Goal: Task Accomplishment & Management: Complete application form

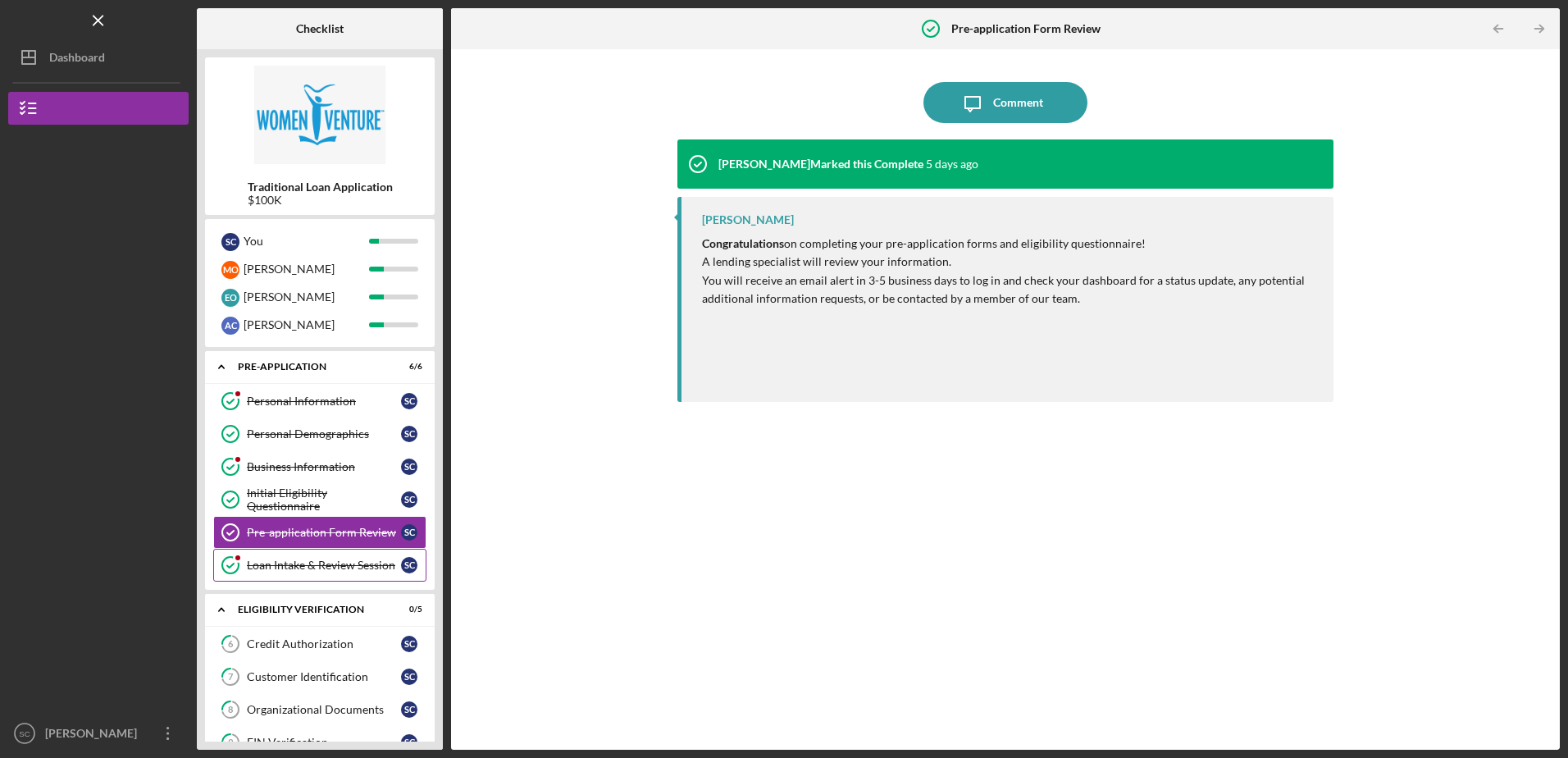
click at [327, 562] on div "Loan Intake & Review Session" at bounding box center [324, 565] width 154 height 13
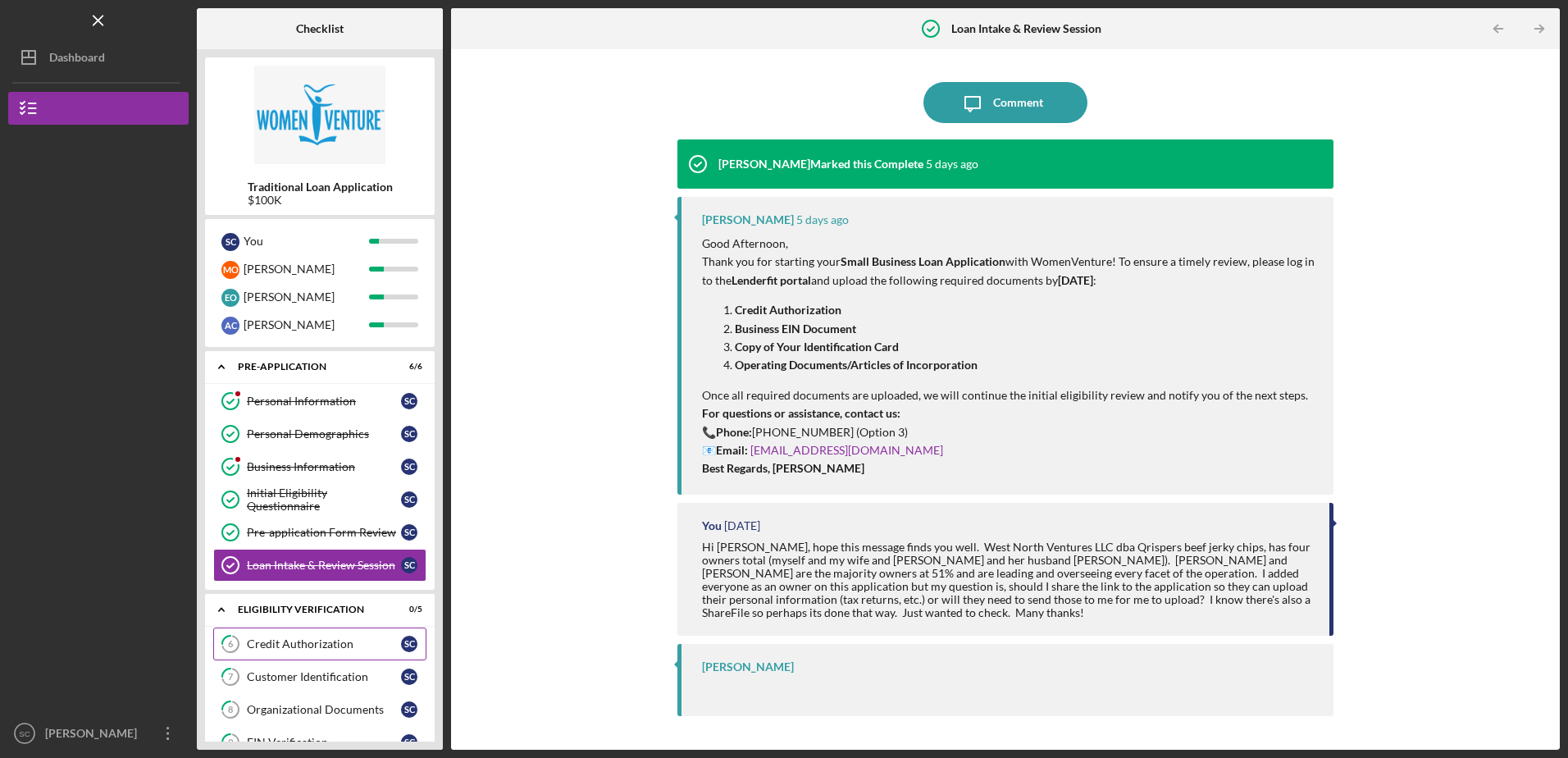
click at [309, 643] on div "Credit Authorization" at bounding box center [324, 644] width 154 height 13
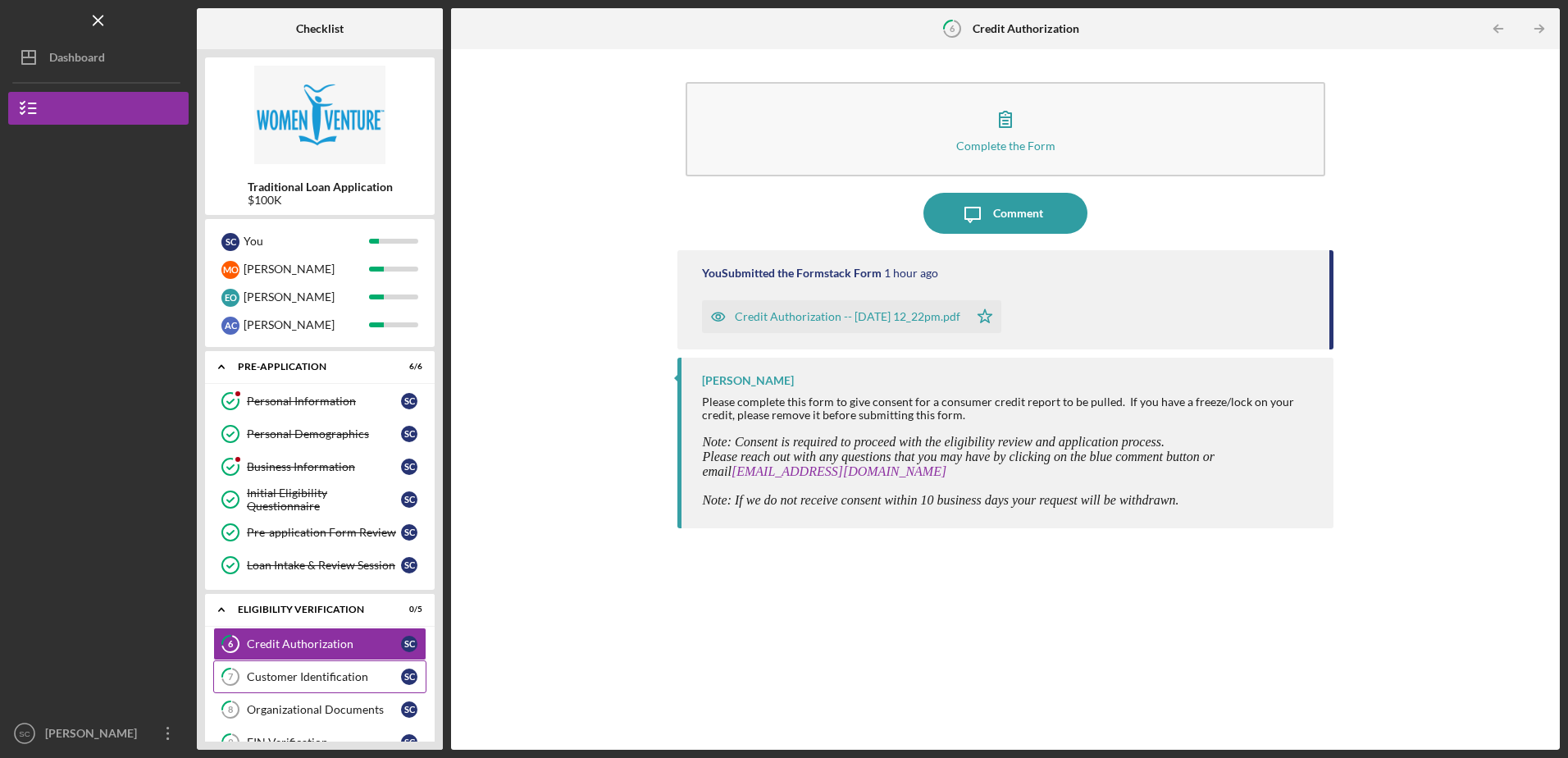
click at [320, 679] on div "Customer Identification" at bounding box center [324, 677] width 154 height 13
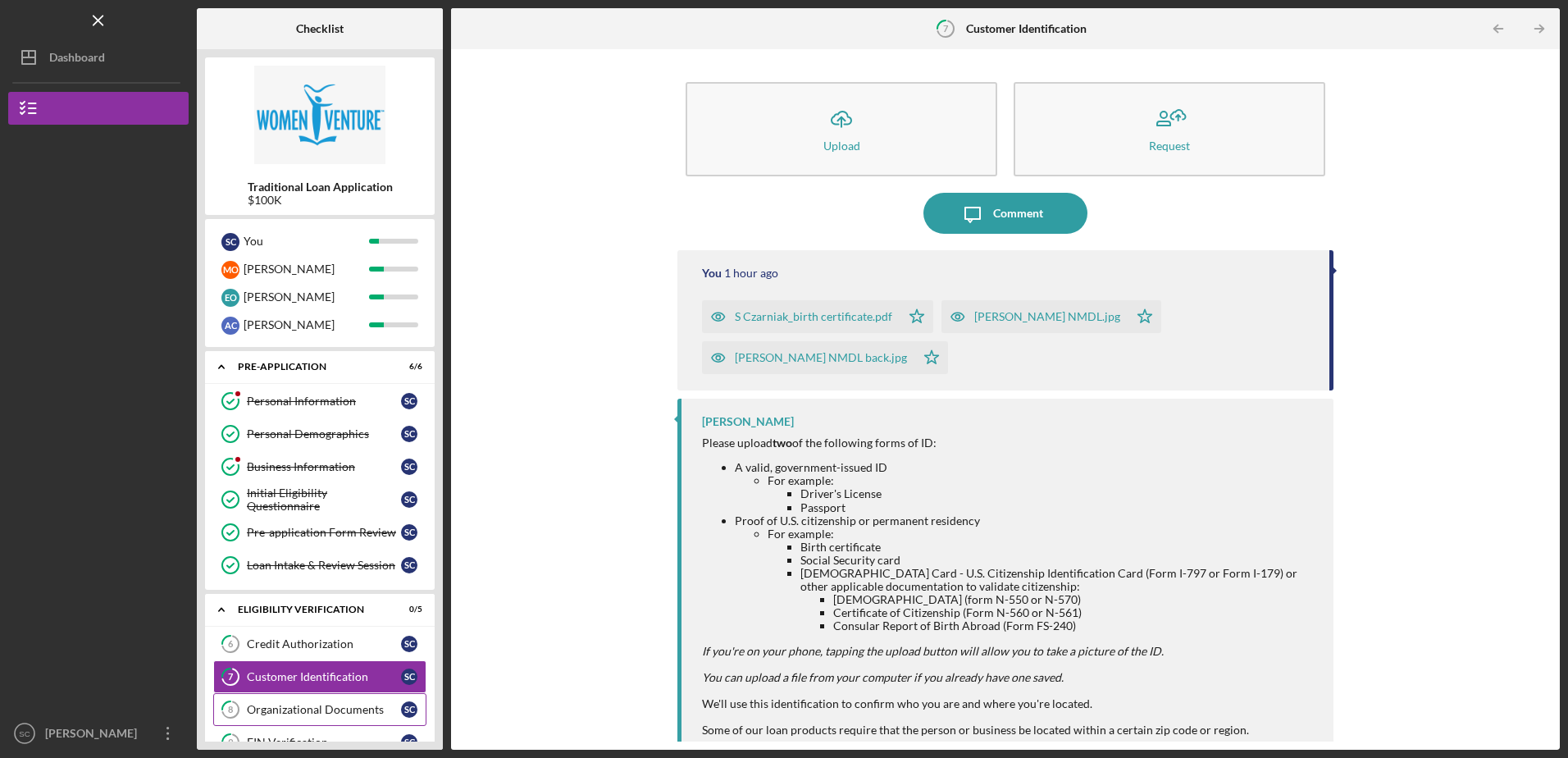
click at [316, 708] on div "Organizational Documents" at bounding box center [324, 709] width 154 height 13
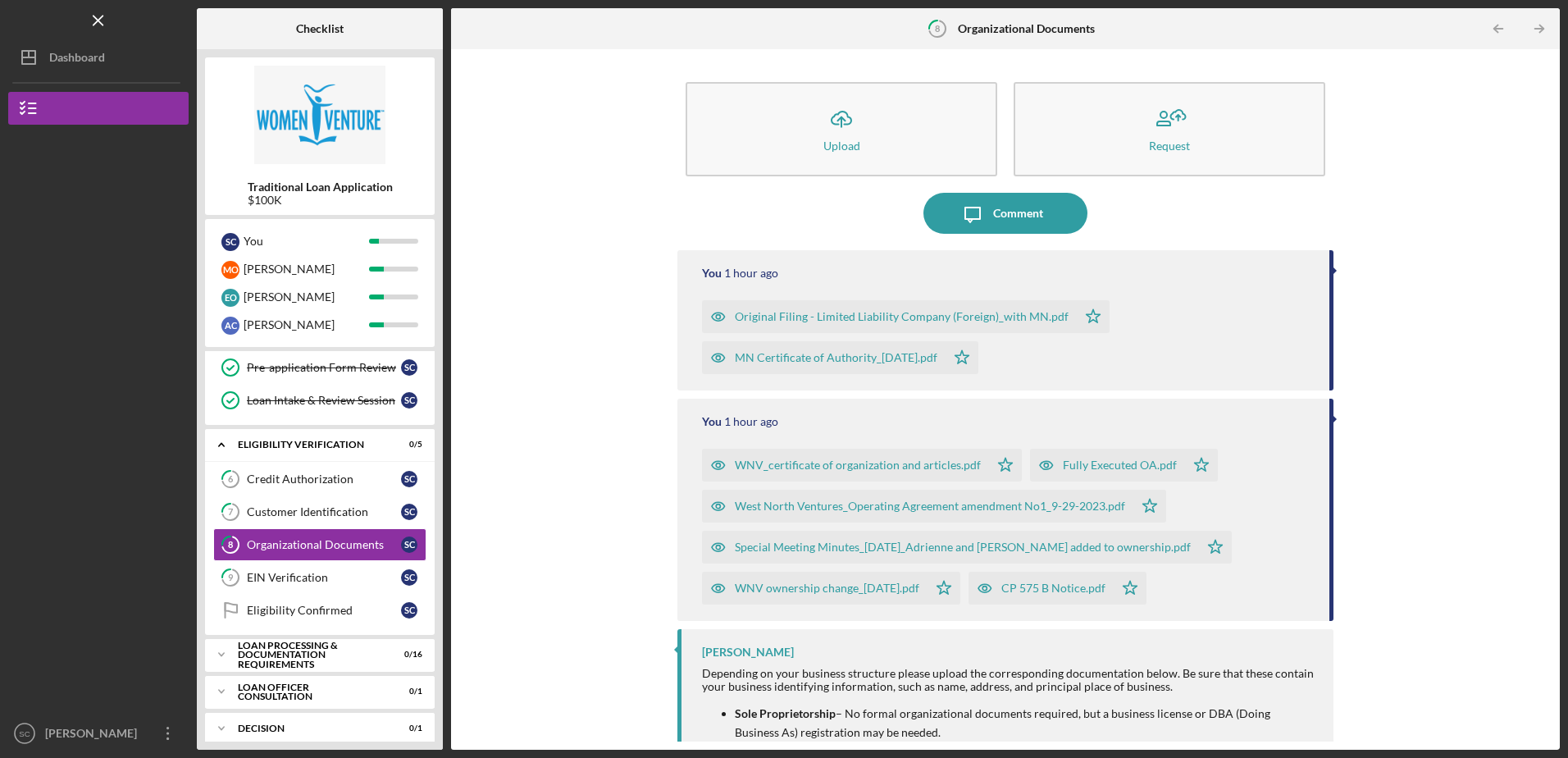
scroll to position [177, 0]
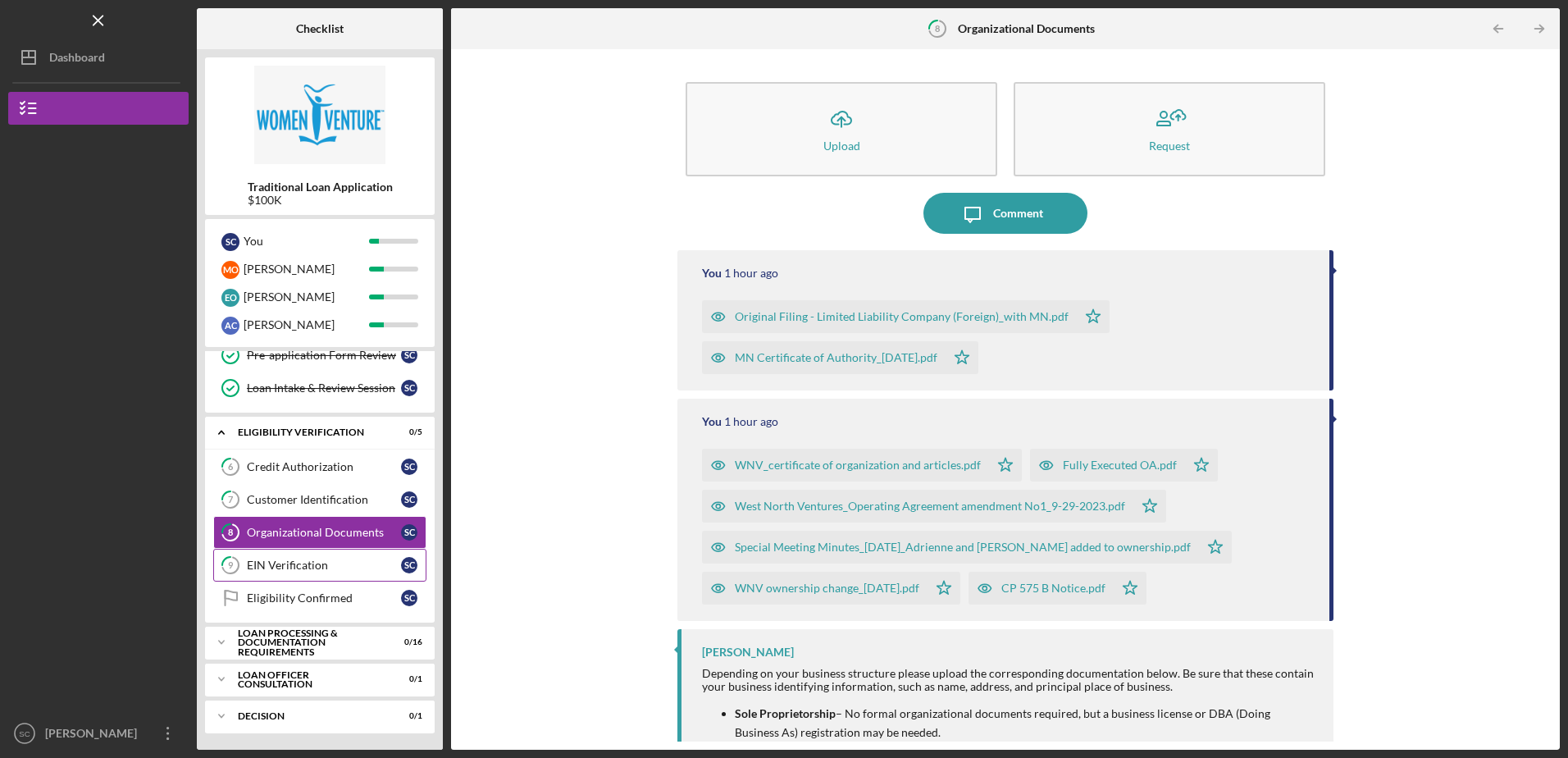
click at [311, 567] on div "EIN Verification" at bounding box center [324, 565] width 154 height 13
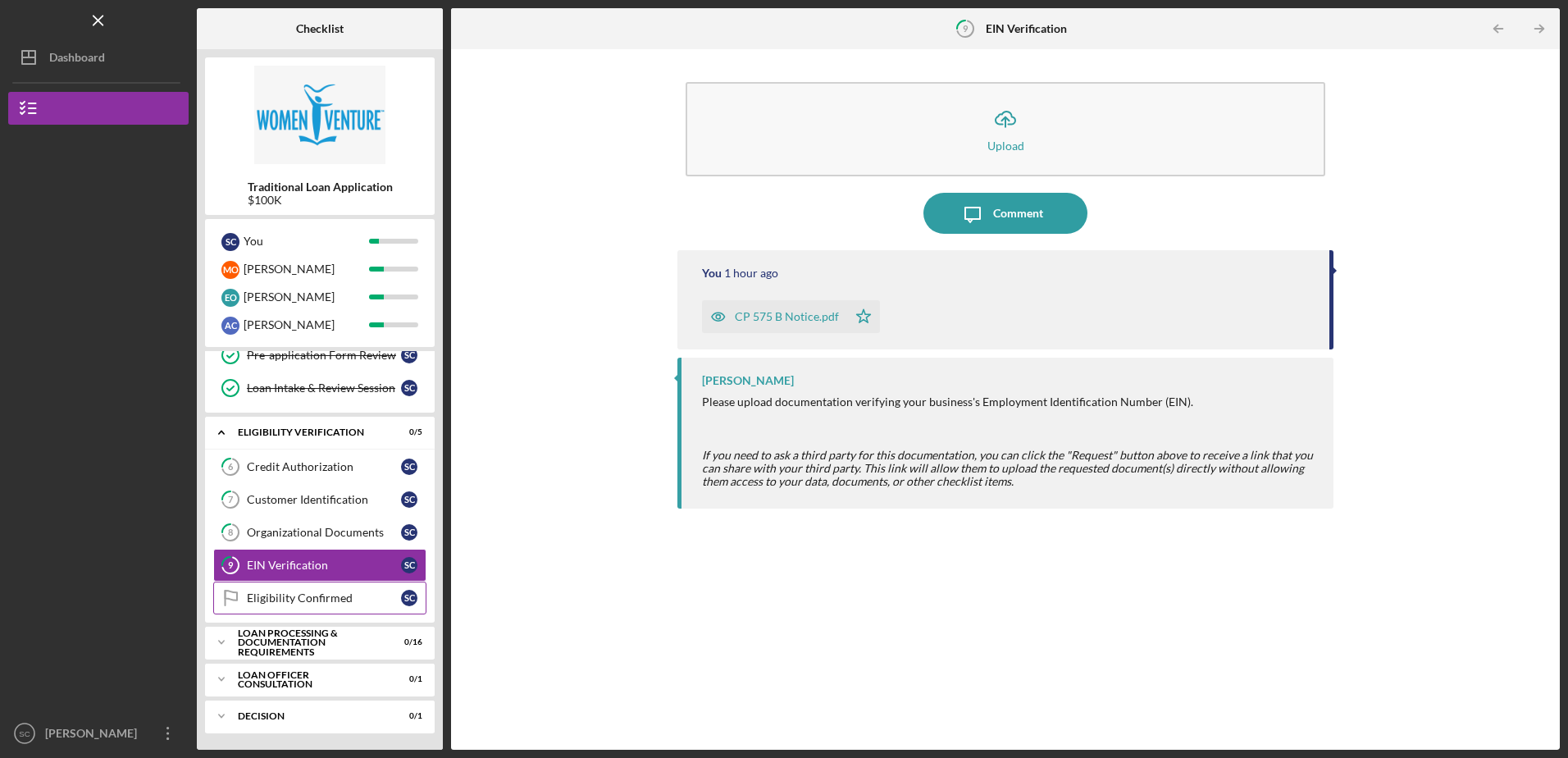
click at [314, 597] on div "Eligibility Confirmed" at bounding box center [324, 598] width 154 height 13
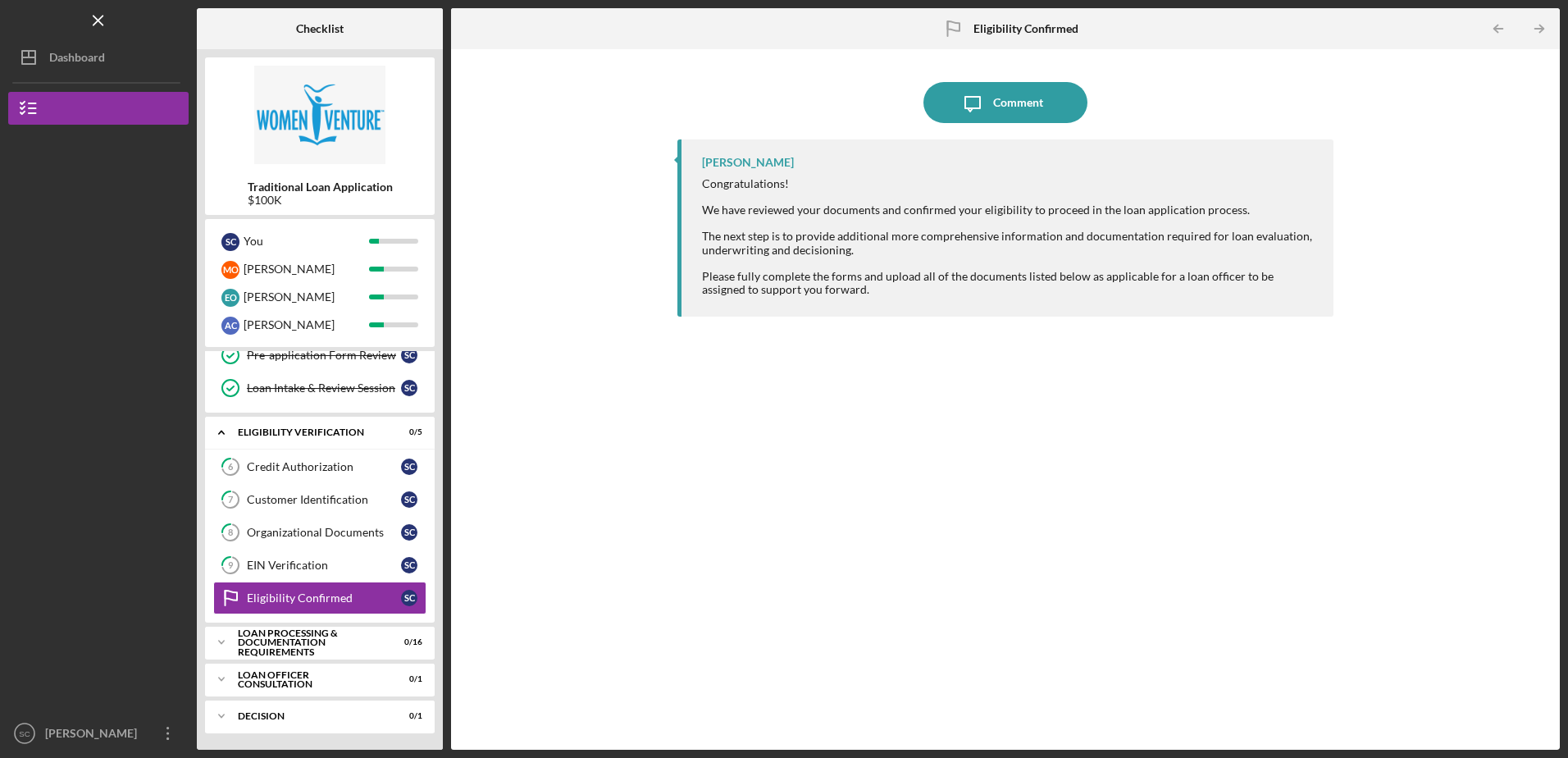
click at [674, 562] on div "Icon/Message Comment [PERSON_NAME] Congratulations! We have reviewed your docum…" at bounding box center [1005, 399] width 1092 height 684
click at [334, 637] on div "Loan Processing & Documentation Requirements" at bounding box center [326, 642] width 176 height 18
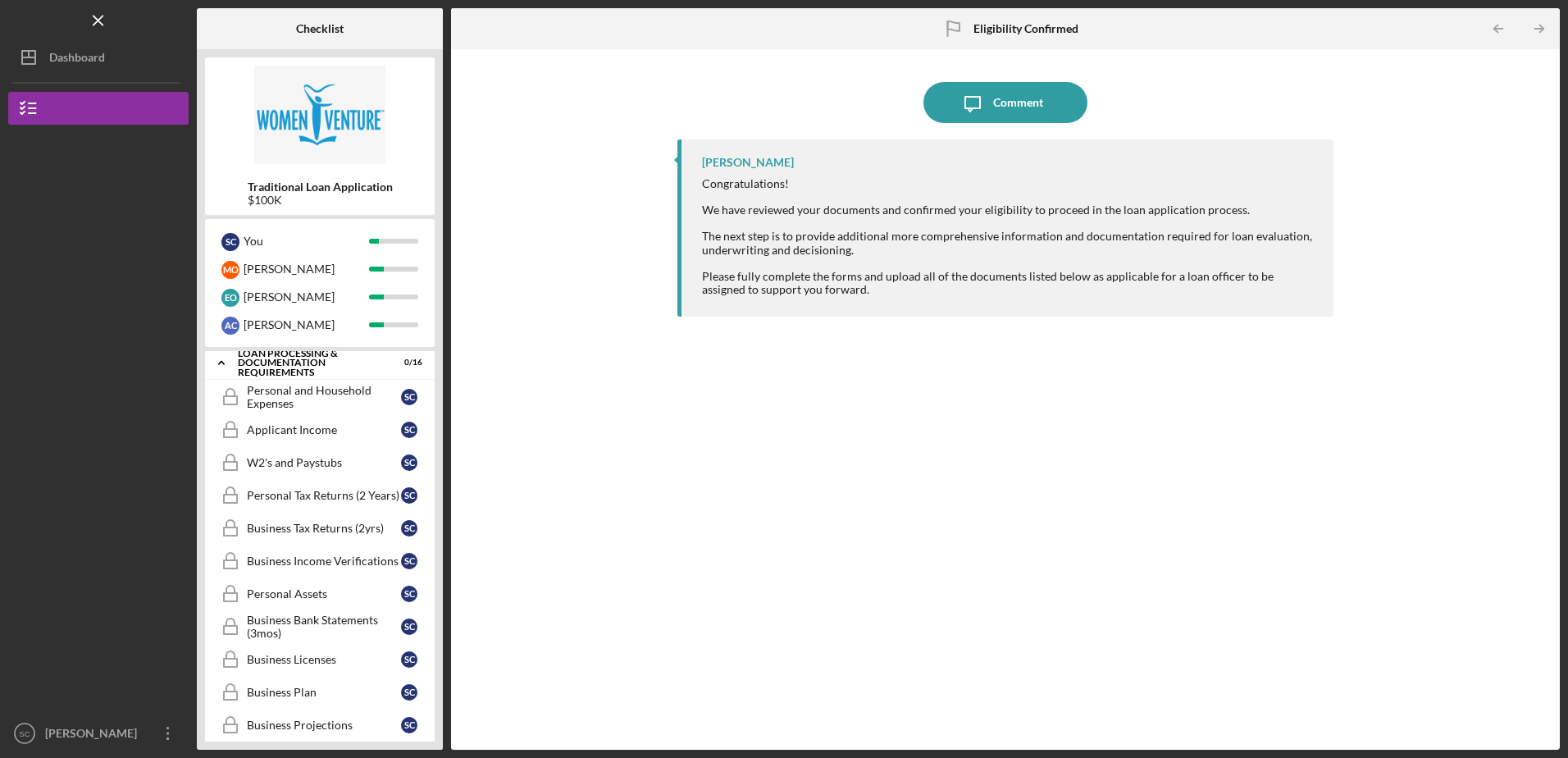
scroll to position [440, 0]
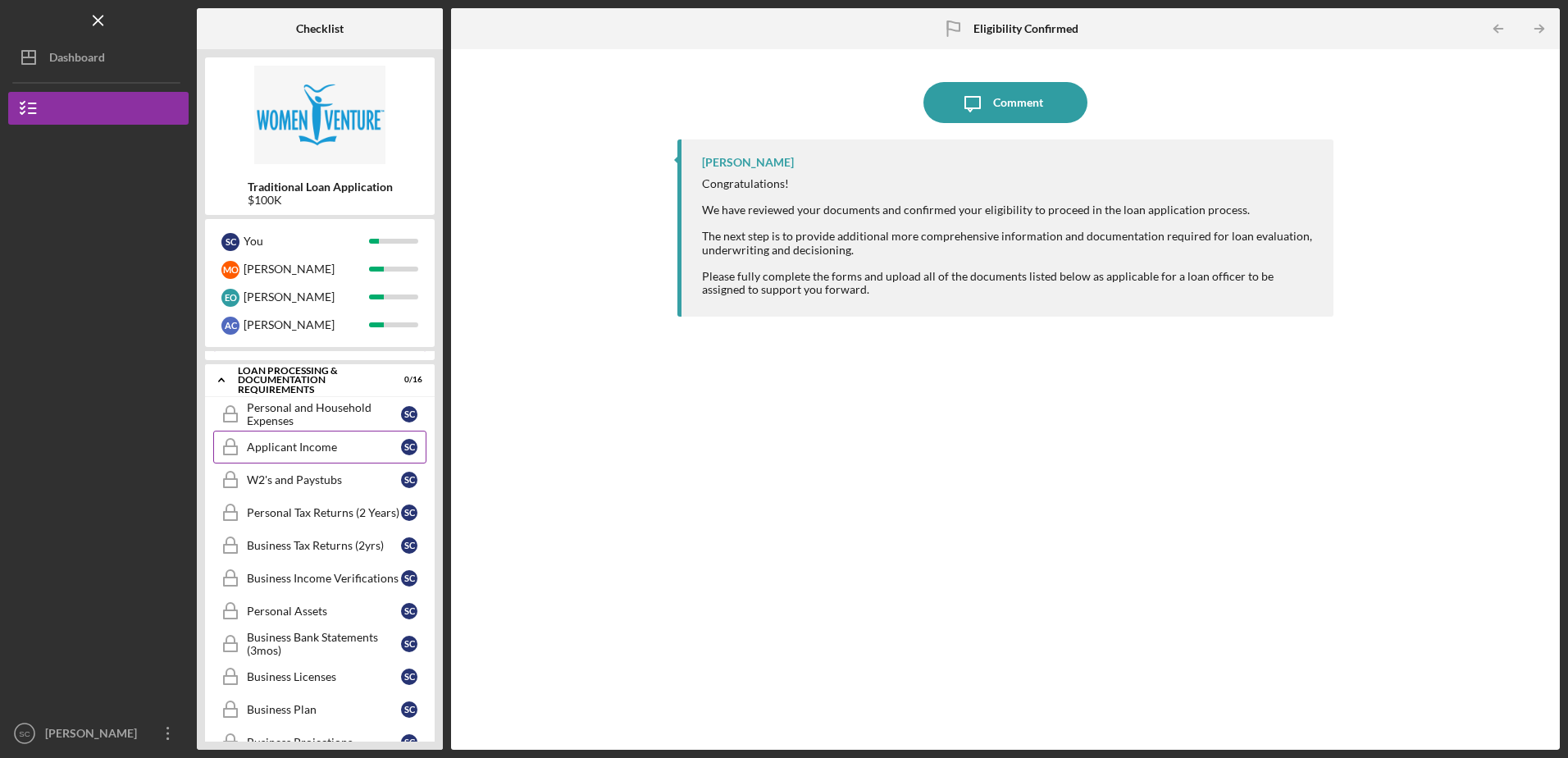
click at [316, 455] on link "Applicant Income Applicant Income S C" at bounding box center [320, 447] width 213 height 33
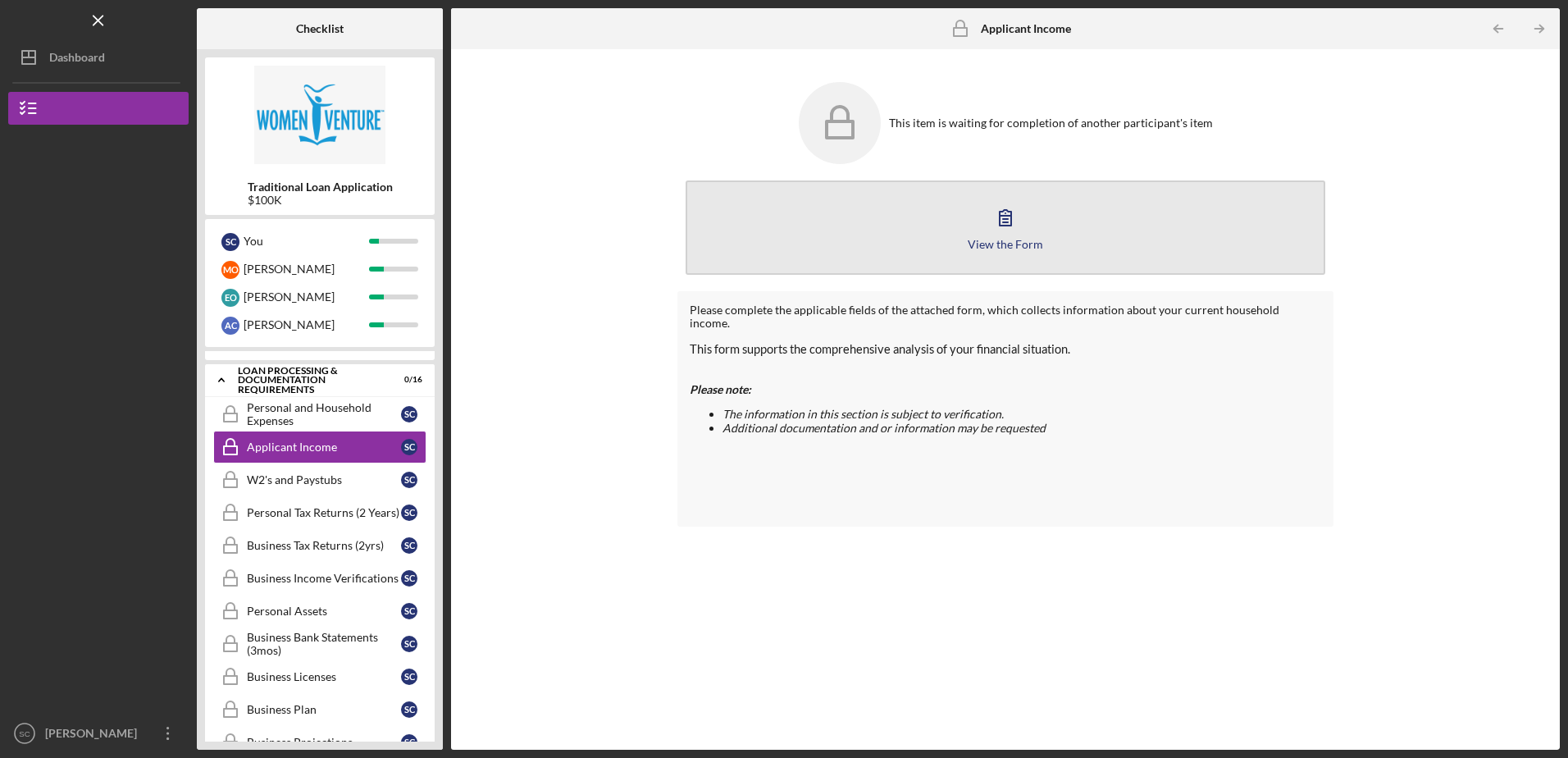
click at [1019, 223] on icon "button" at bounding box center [1005, 217] width 41 height 41
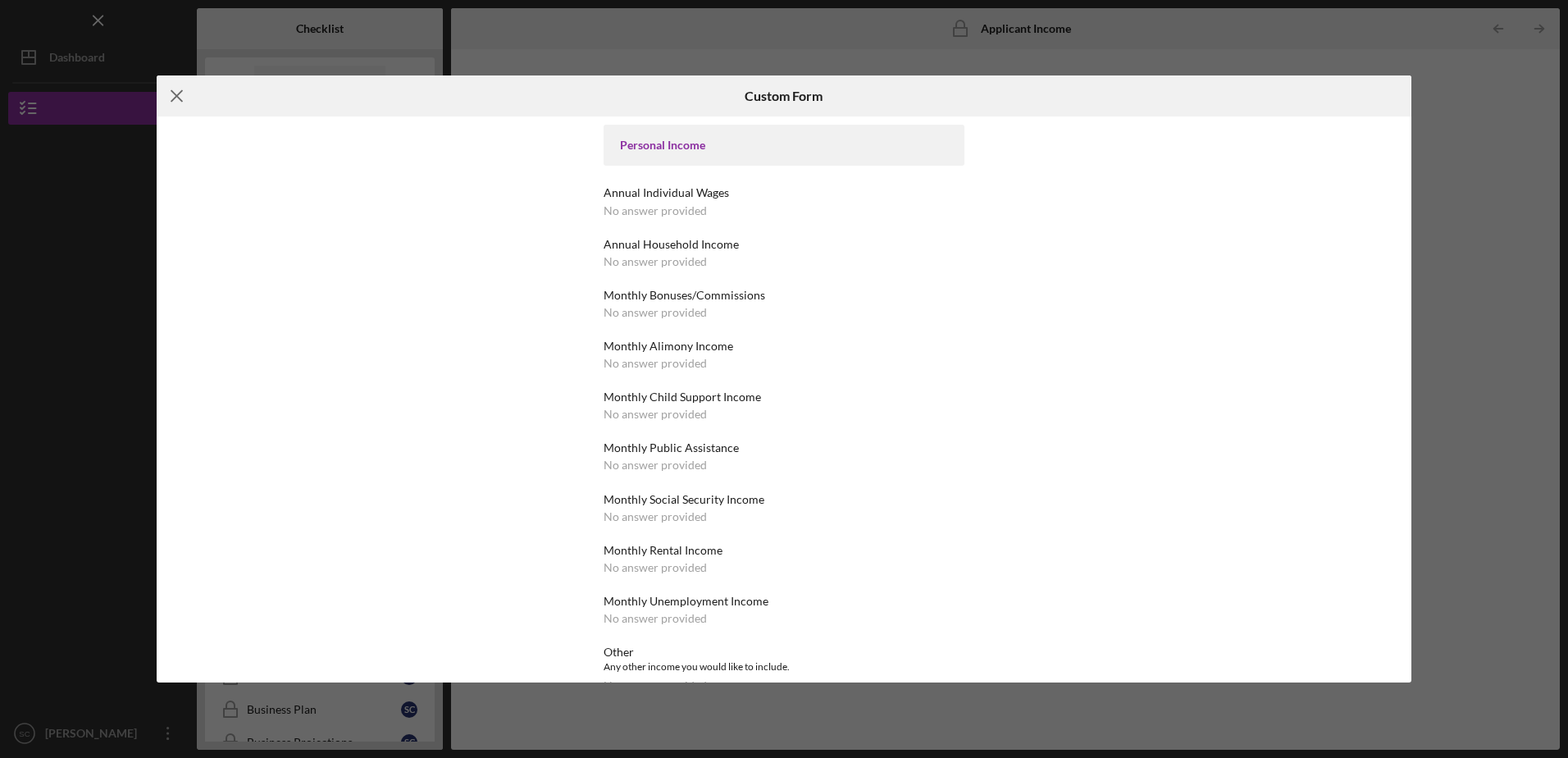
click at [180, 97] on icon "Icon/Menu Close" at bounding box center [177, 96] width 41 height 41
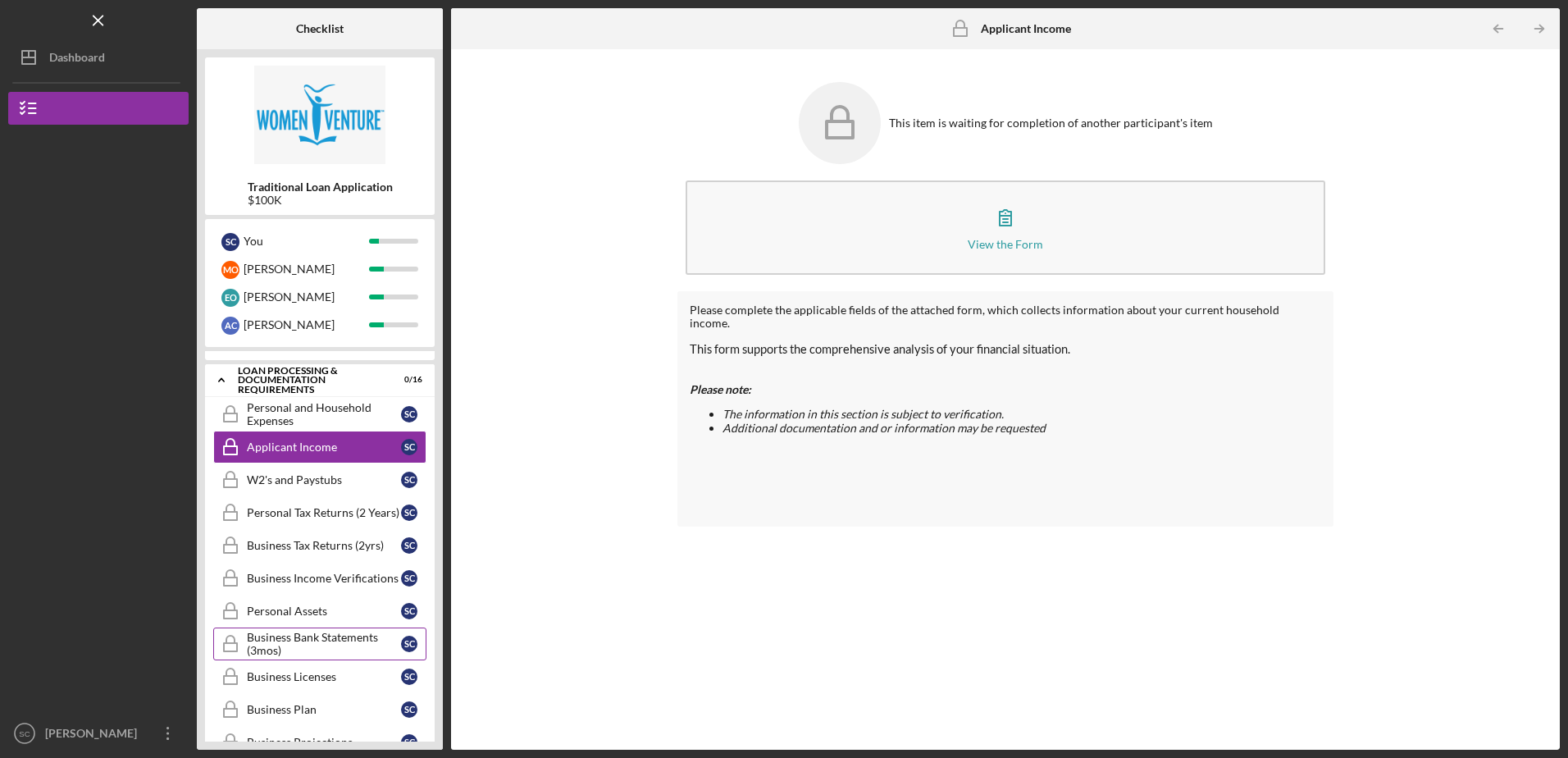
click at [319, 638] on div "Business Bank Statements (3mos)" at bounding box center [324, 643] width 154 height 26
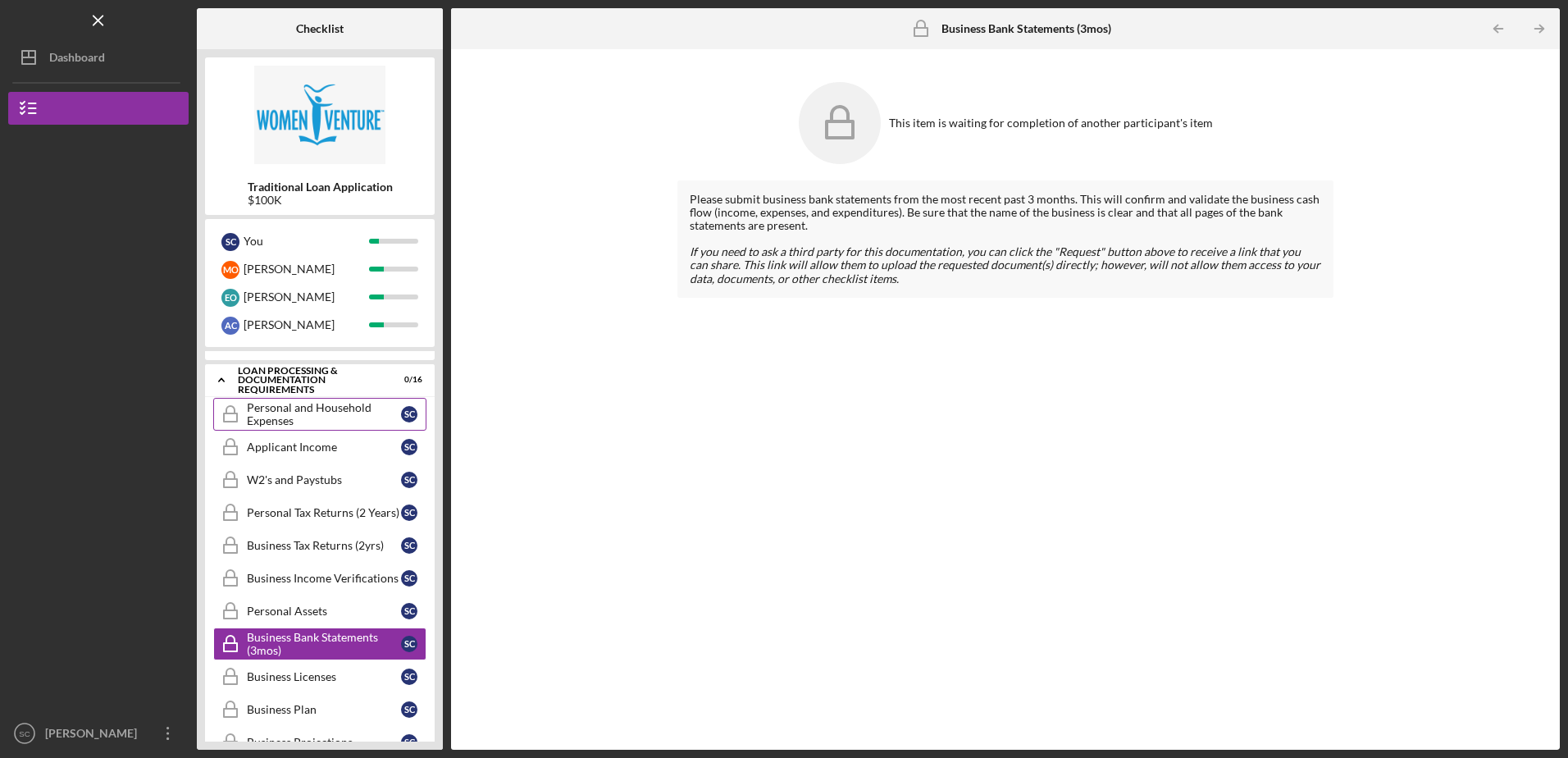
click at [282, 416] on div "Personal and Household Expenses" at bounding box center [324, 414] width 154 height 26
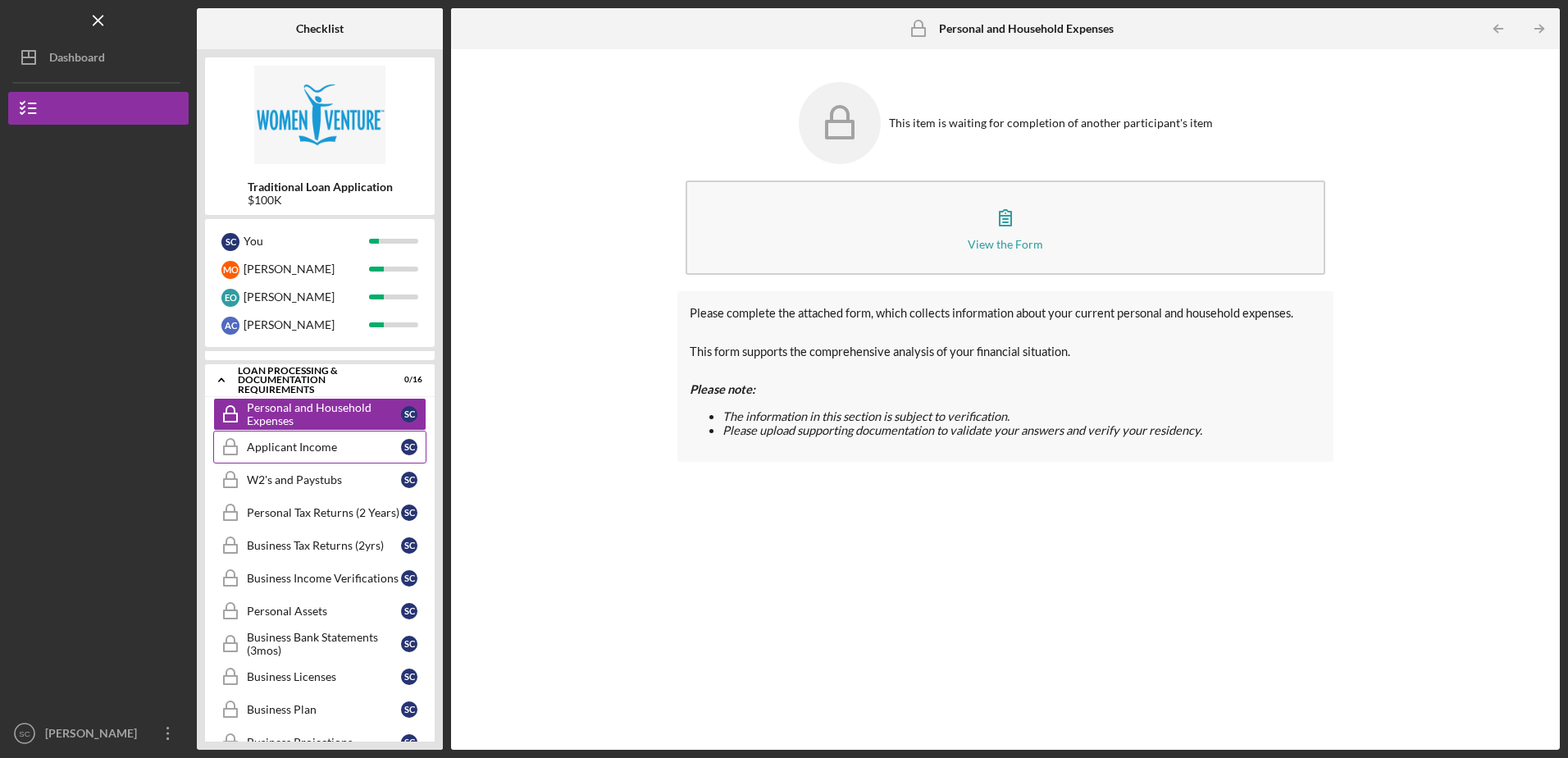
click at [291, 451] on div "Applicant Income" at bounding box center [324, 447] width 154 height 13
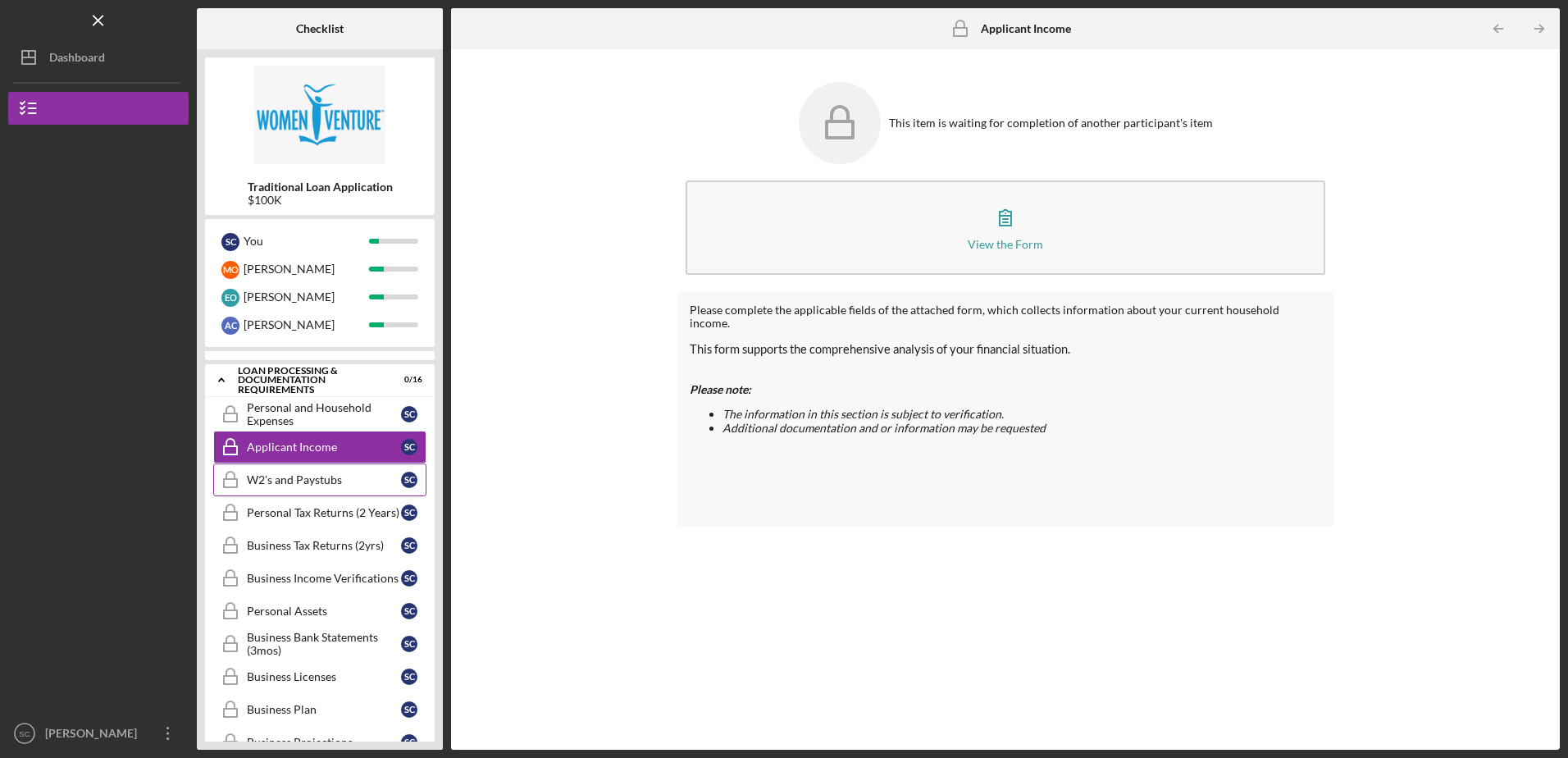
click at [294, 480] on div "W2's and Paystubs" at bounding box center [324, 480] width 154 height 13
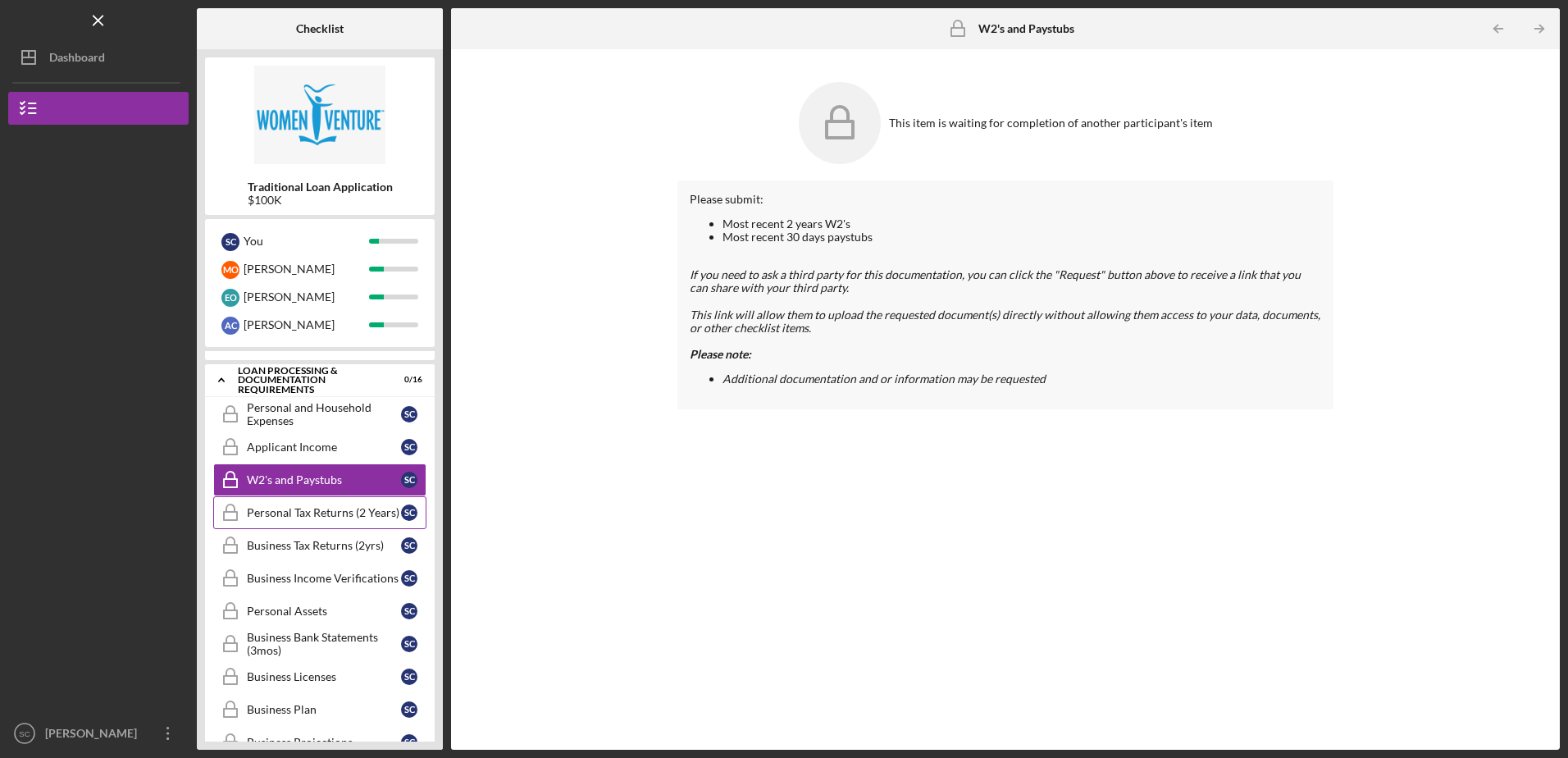
click at [295, 510] on div "Personal Tax Returns (2 Years)" at bounding box center [324, 513] width 154 height 13
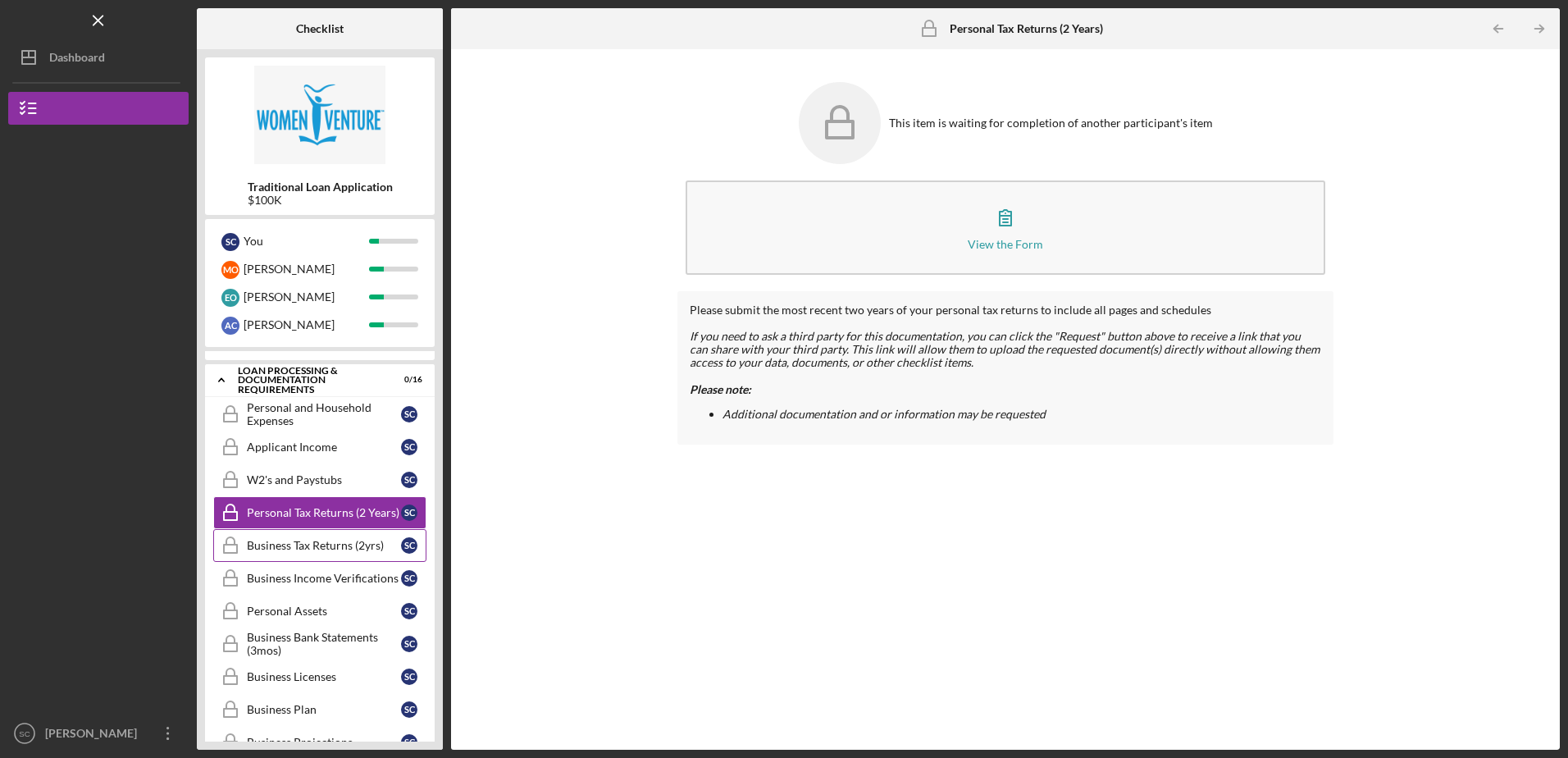
click at [296, 545] on div "Business Tax Returns (2yrs)" at bounding box center [324, 546] width 154 height 13
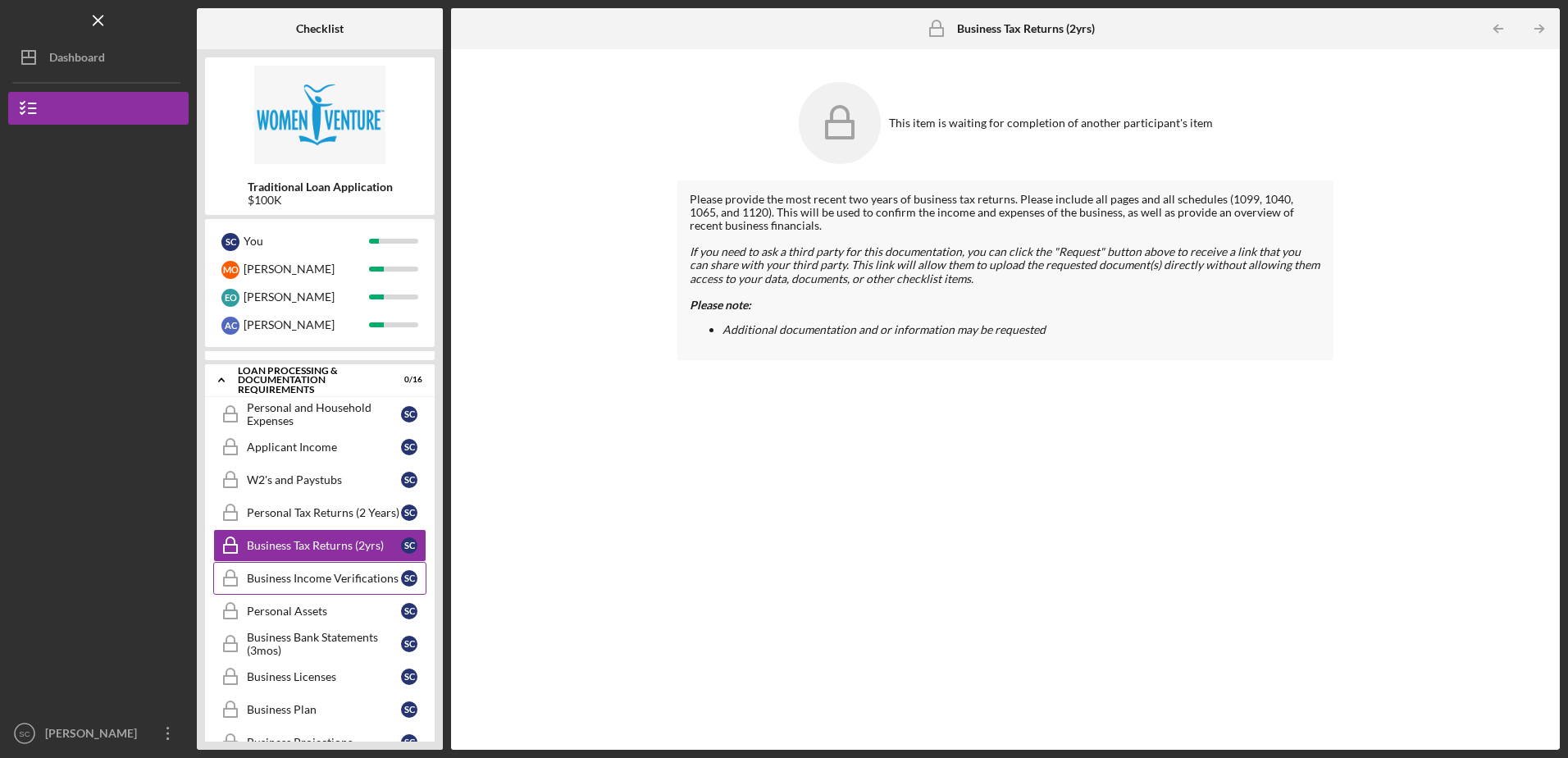
click at [301, 573] on div "Business Income Verifications" at bounding box center [324, 578] width 154 height 13
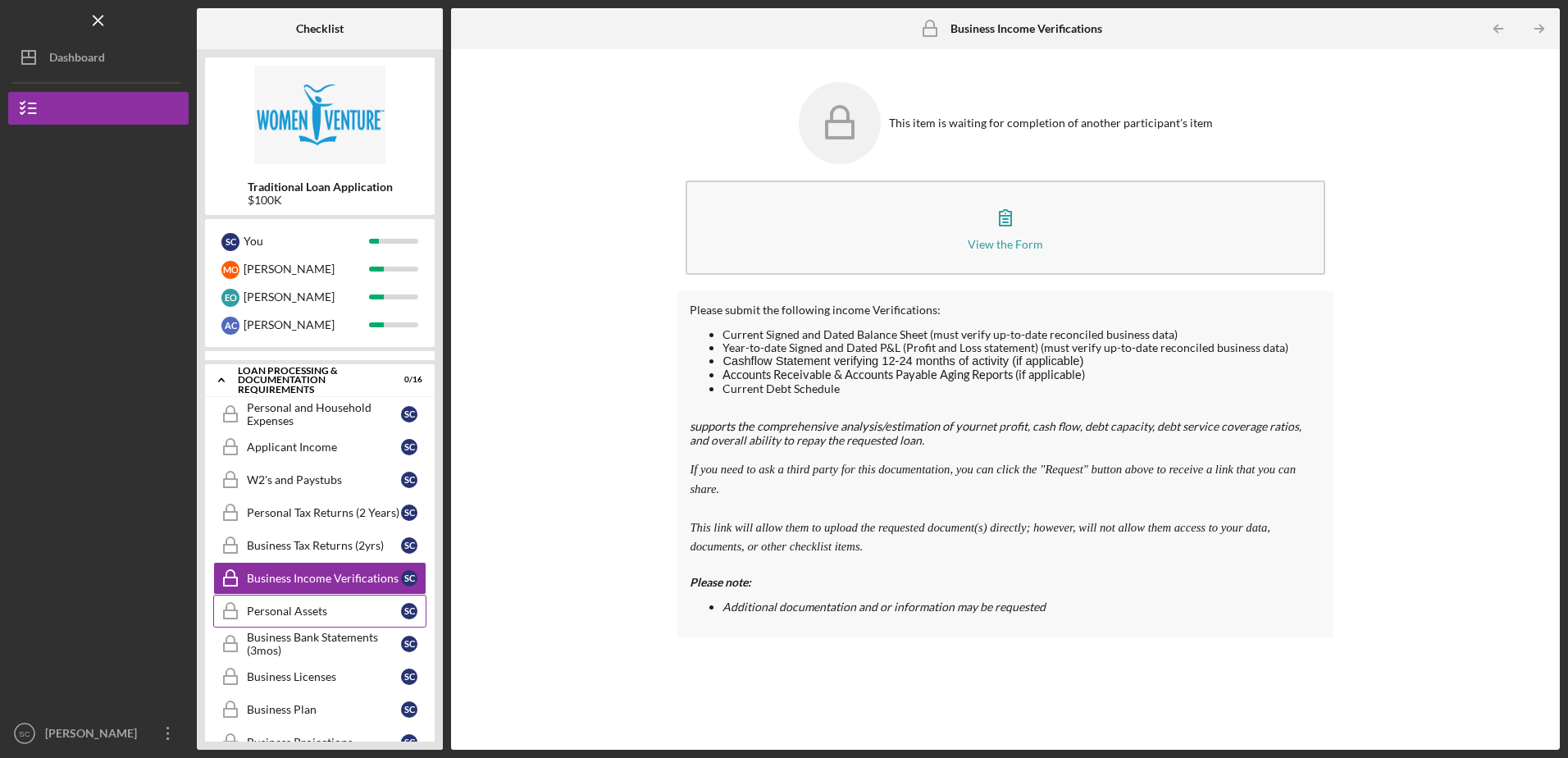
click at [300, 609] on div "Personal Assets" at bounding box center [324, 611] width 154 height 13
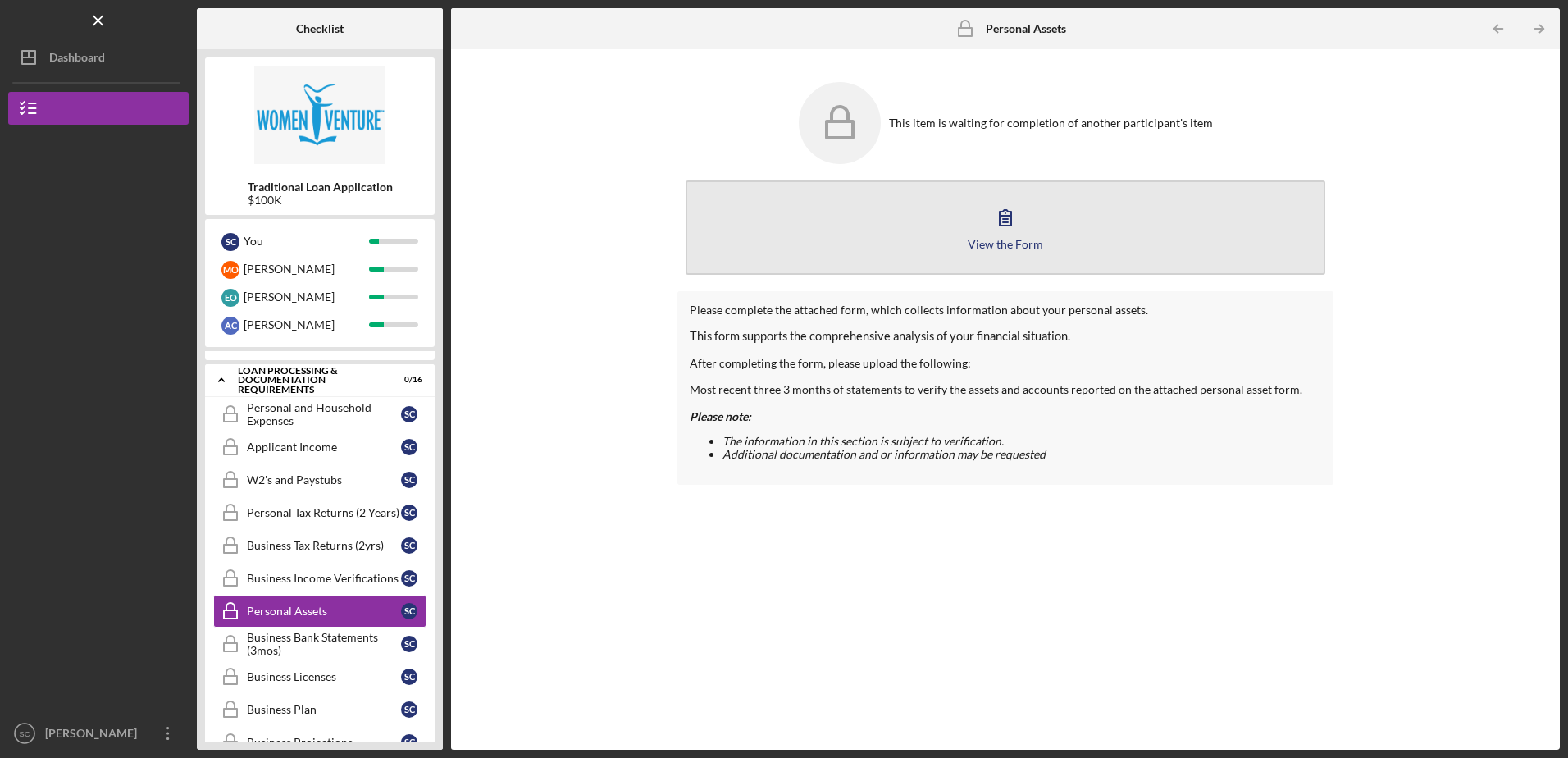
click at [1020, 232] on icon "button" at bounding box center [1005, 217] width 41 height 41
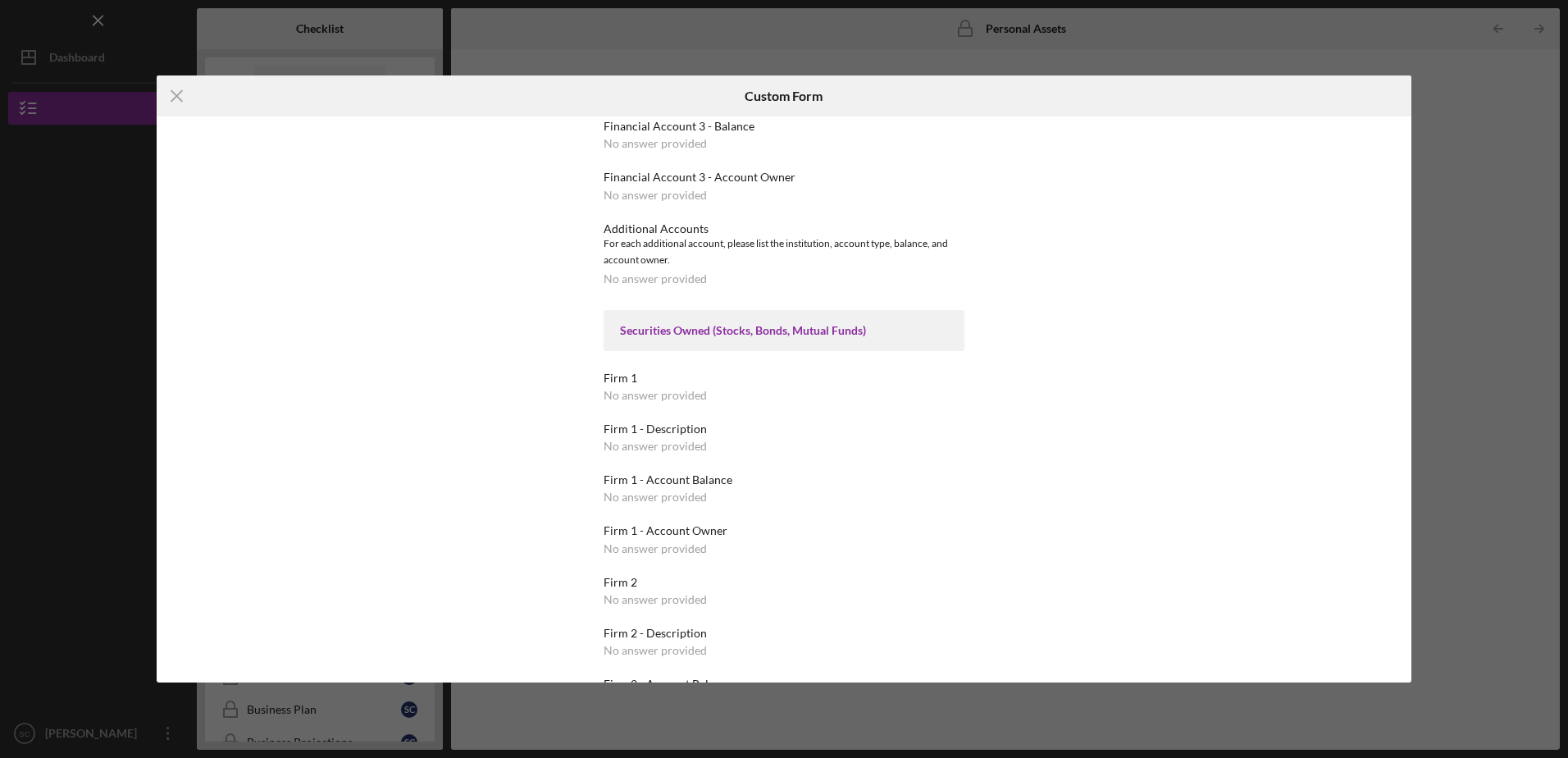
scroll to position [574, 0]
click at [1093, 468] on div "Cash, Checking, Savings, & Money Market Accounts Please list all accounts in wh…" at bounding box center [784, 399] width 1255 height 565
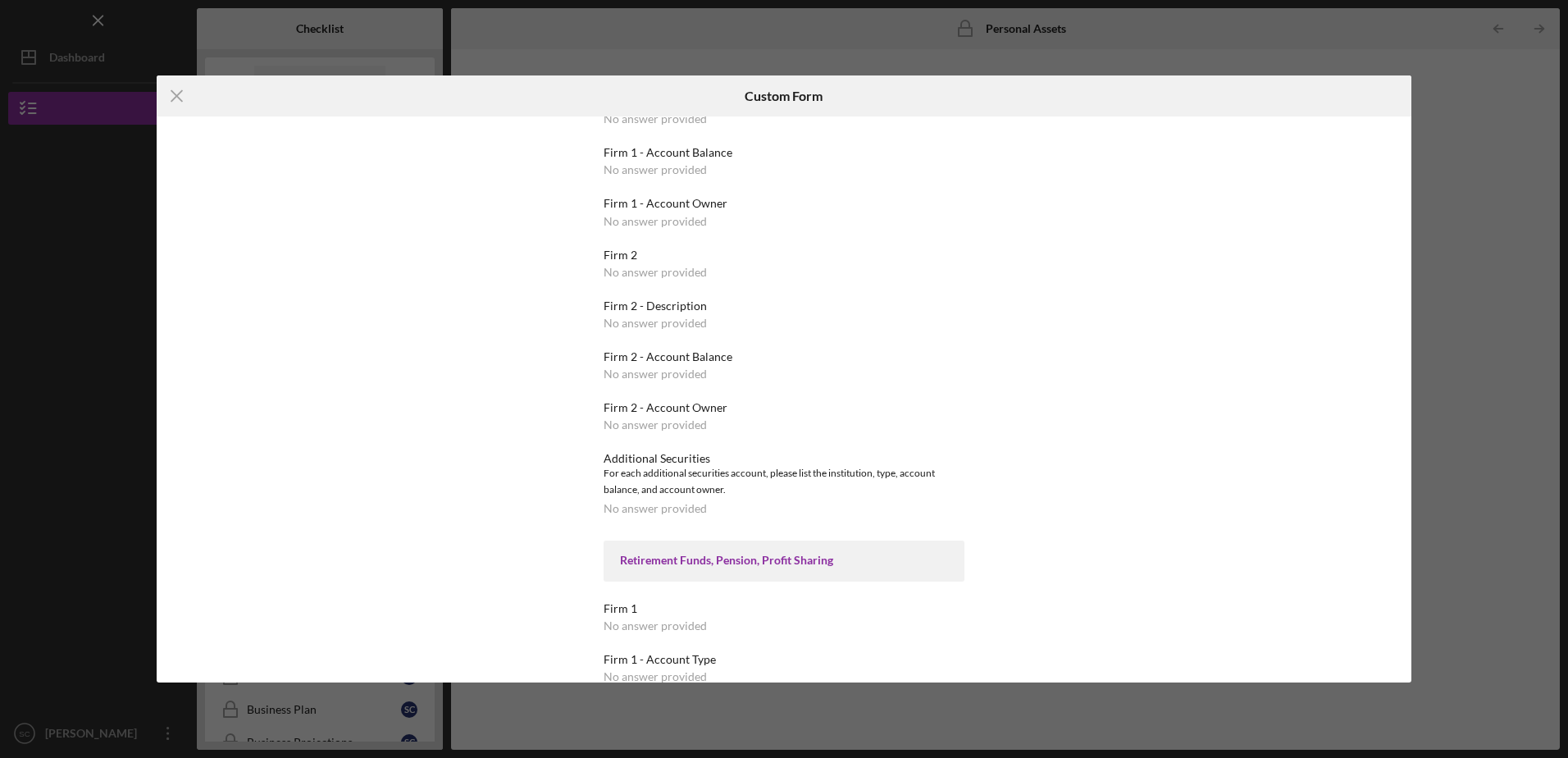
scroll to position [1066, 0]
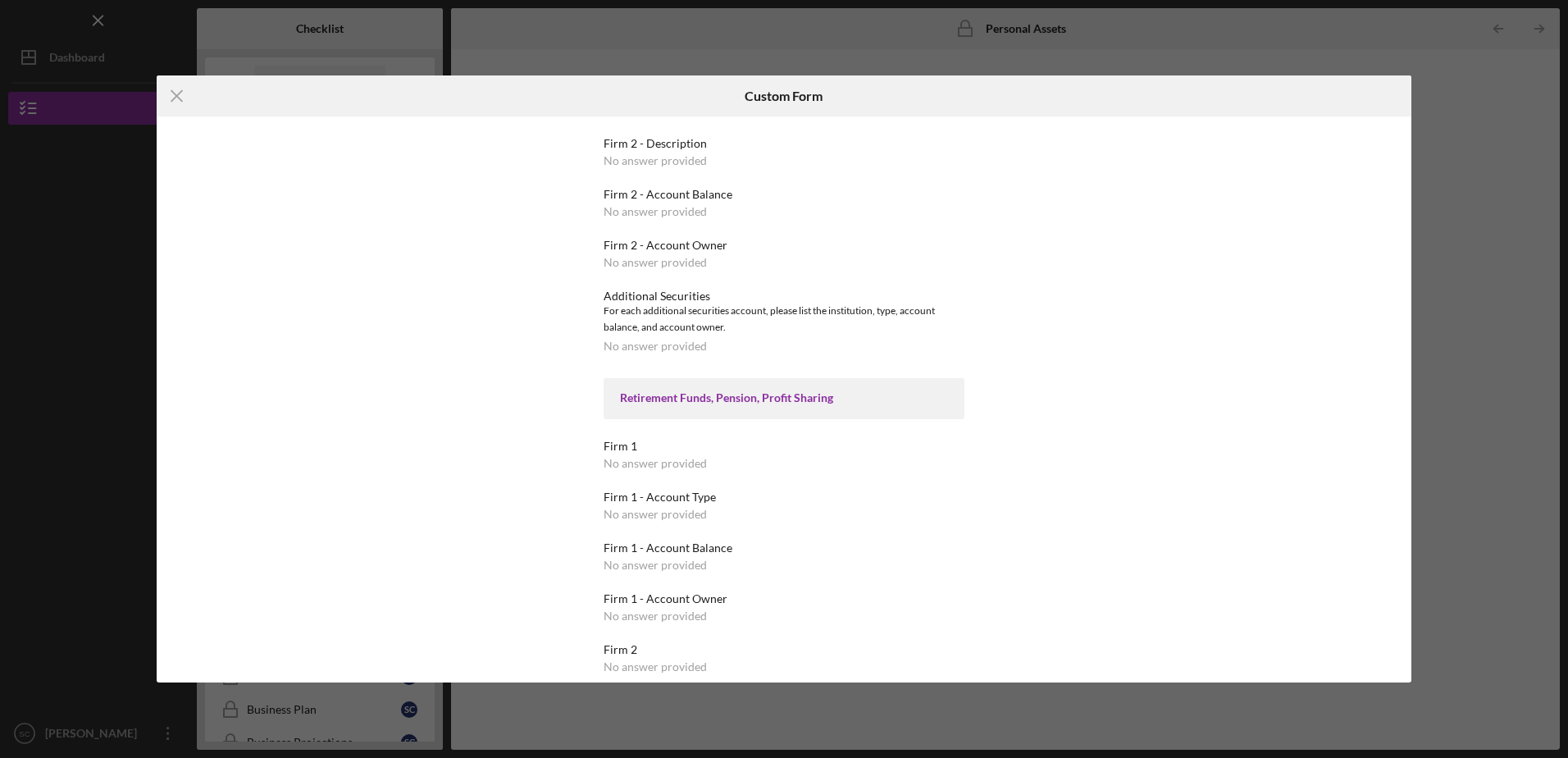
drag, startPoint x: 1096, startPoint y: 486, endPoint x: 1049, endPoint y: 503, distance: 50.0
click at [1095, 486] on div "Cash, Checking, Savings, & Money Market Accounts Please list all accounts in wh…" at bounding box center [784, 399] width 1255 height 565
click at [175, 95] on line at bounding box center [176, 96] width 11 height 11
